Goal: Find specific page/section: Find specific page/section

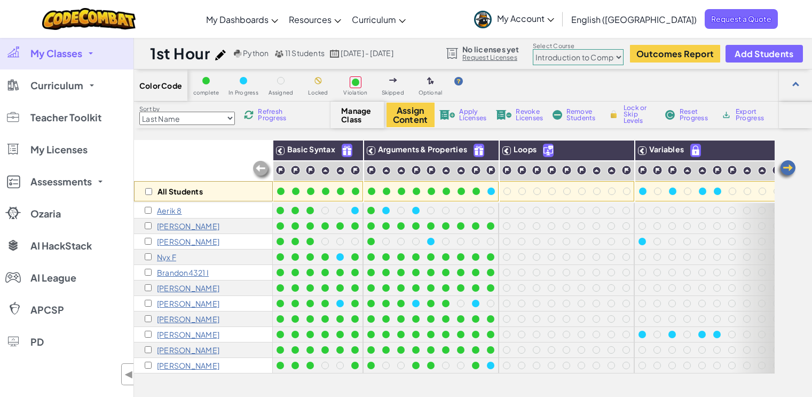
select select "560f1a9f22961295f9427742"
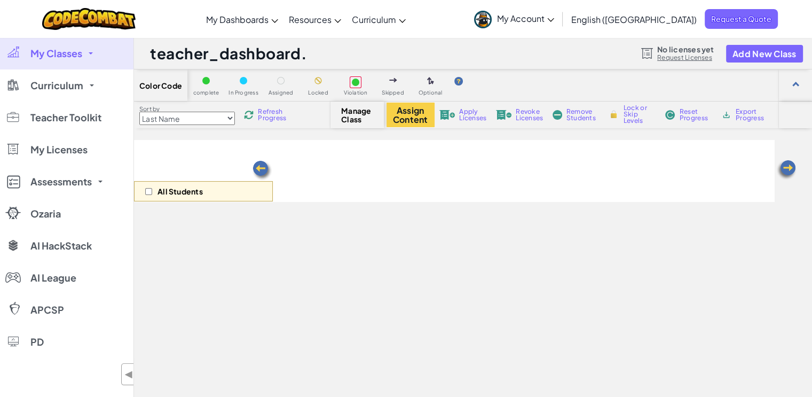
scroll to position [131, 0]
